Goal: Task Accomplishment & Management: Use online tool/utility

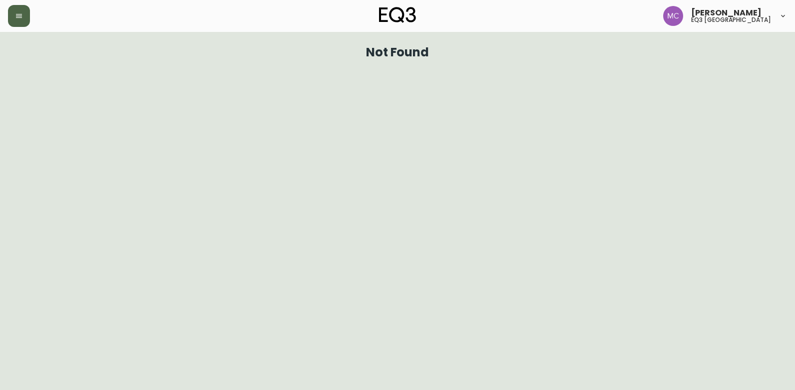
click at [20, 19] on icon "button" at bounding box center [19, 16] width 8 height 8
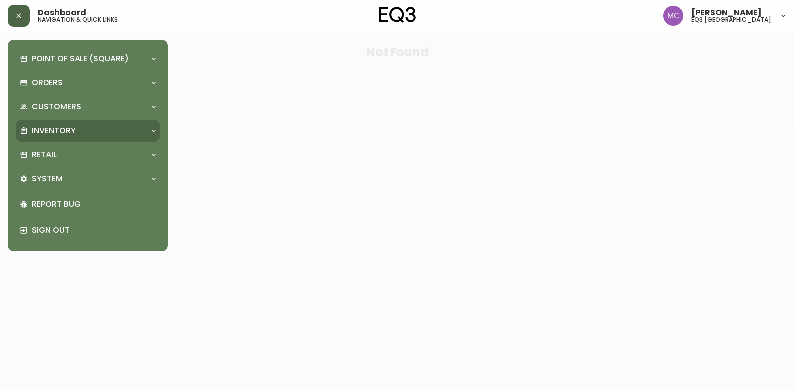
click at [54, 129] on p "Inventory" at bounding box center [54, 130] width 44 height 11
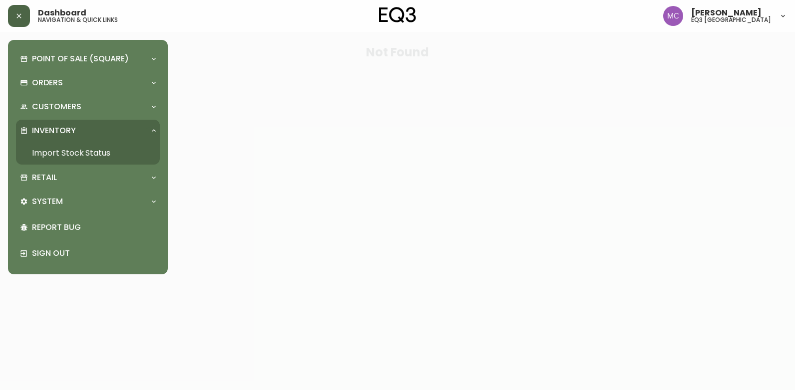
click at [55, 149] on link "Import Stock Status" at bounding box center [88, 153] width 144 height 23
